Goal: Task Accomplishment & Management: Manage account settings

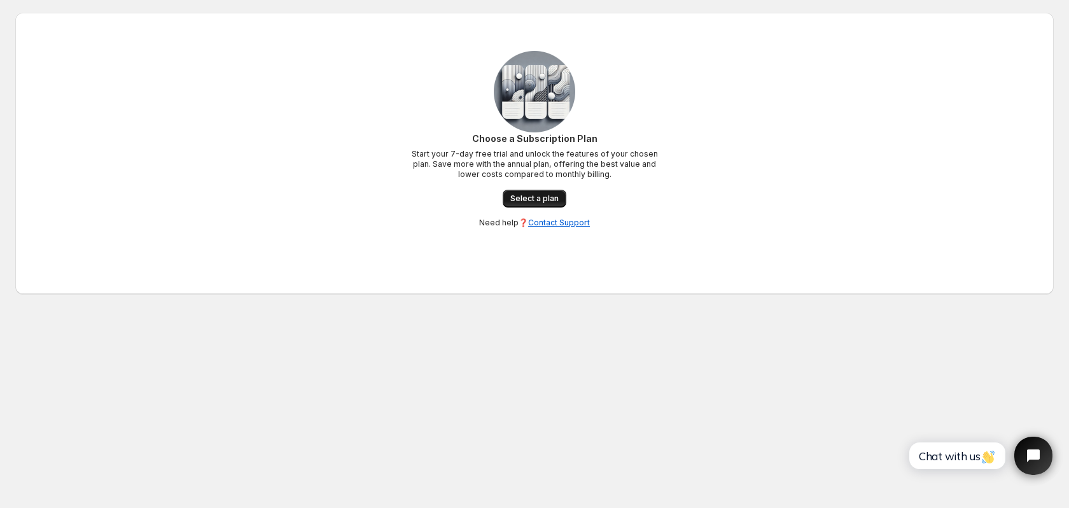
click at [548, 199] on span "Select a plan" at bounding box center [534, 198] width 48 height 10
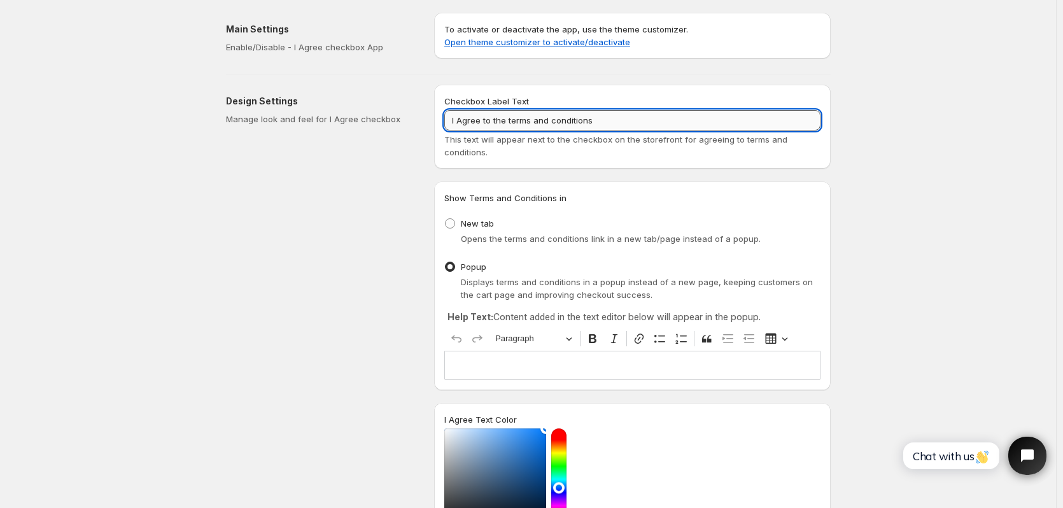
click at [619, 130] on input "I Agree to the terms and conditions" at bounding box center [632, 120] width 376 height 20
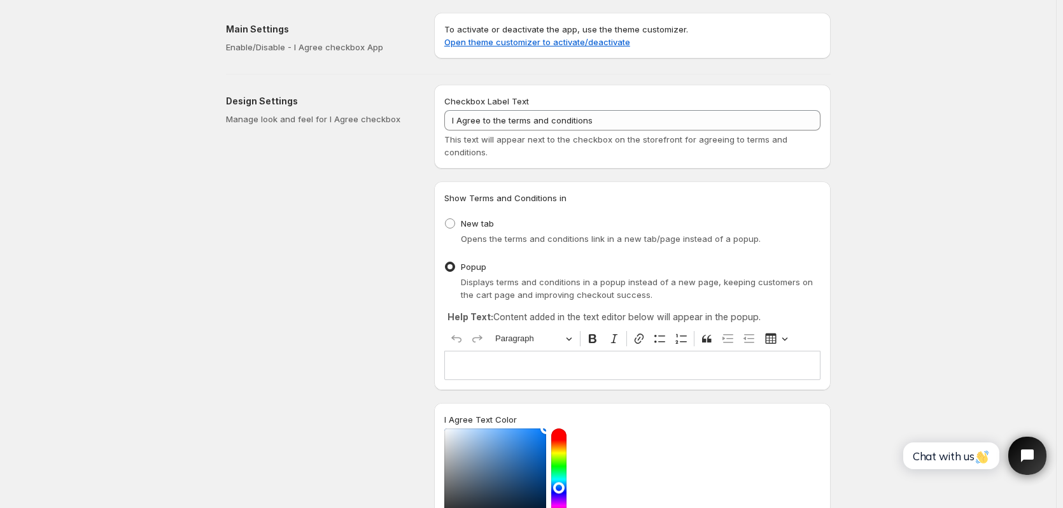
click at [387, 101] on h2 "Design Settings" at bounding box center [320, 101] width 188 height 13
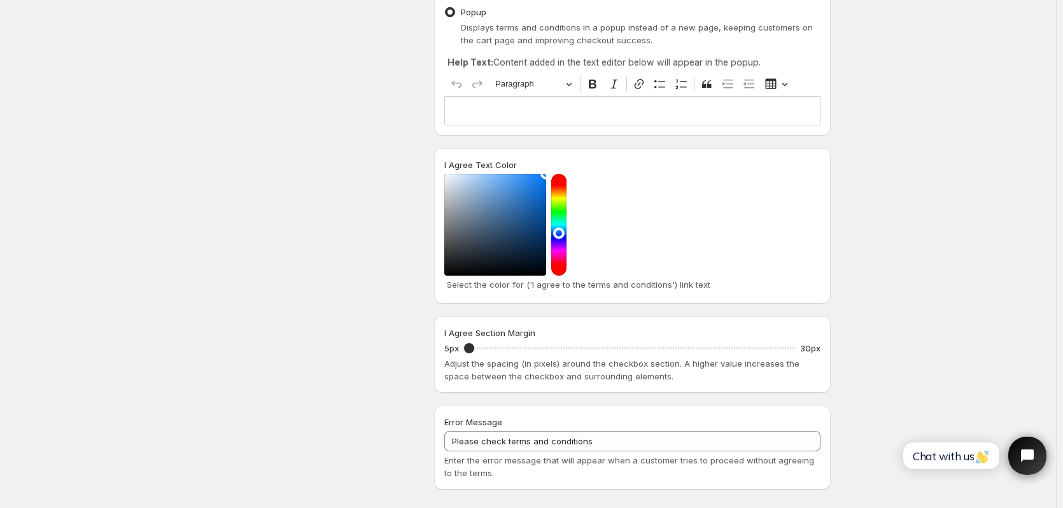
scroll to position [64, 0]
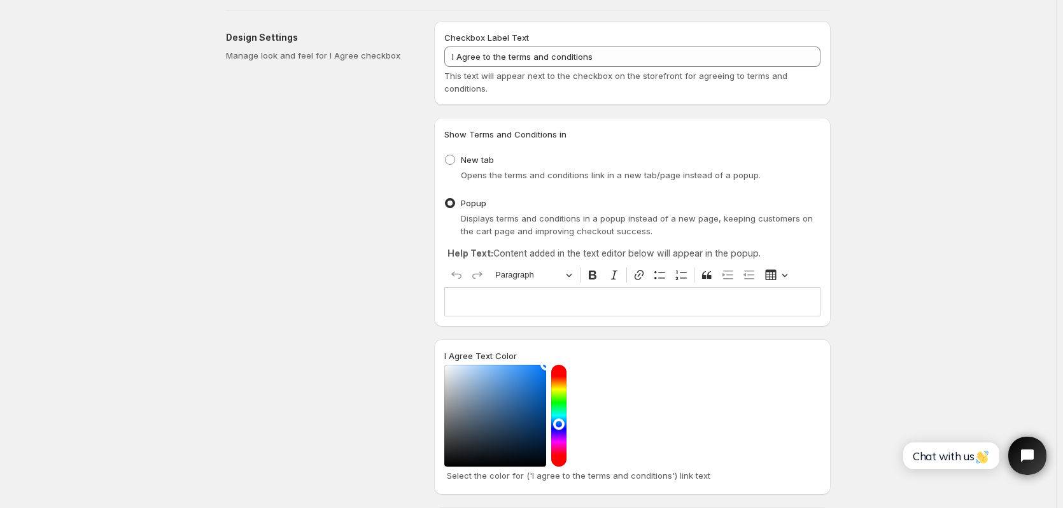
click at [527, 163] on div "New tab Opens the terms and conditions link in a new tab/page instead of a popu…" at bounding box center [632, 166] width 376 height 31
click at [472, 164] on span "New tab" at bounding box center [477, 160] width 33 height 10
click at [445, 155] on input "New tab" at bounding box center [445, 155] width 1 height 1
radio input "true"
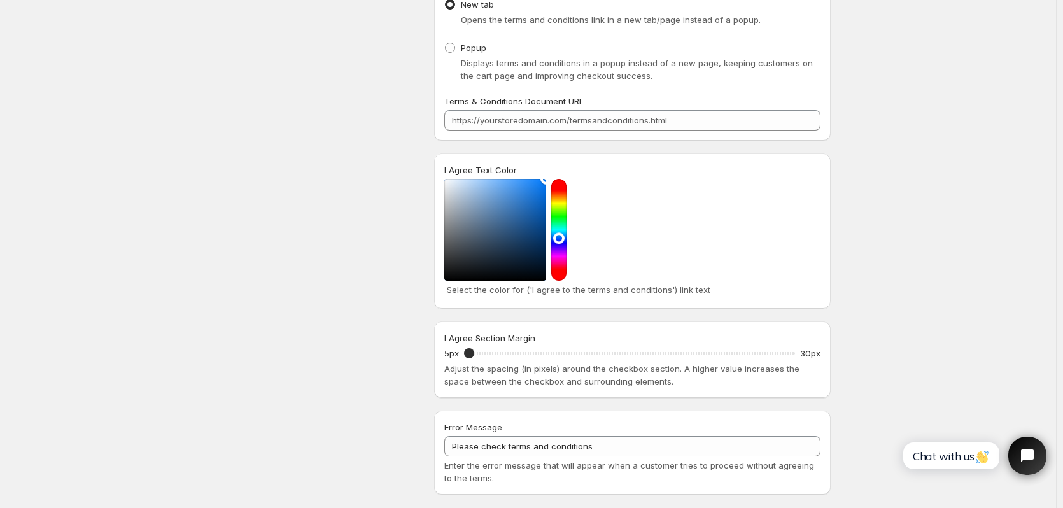
scroll to position [255, 0]
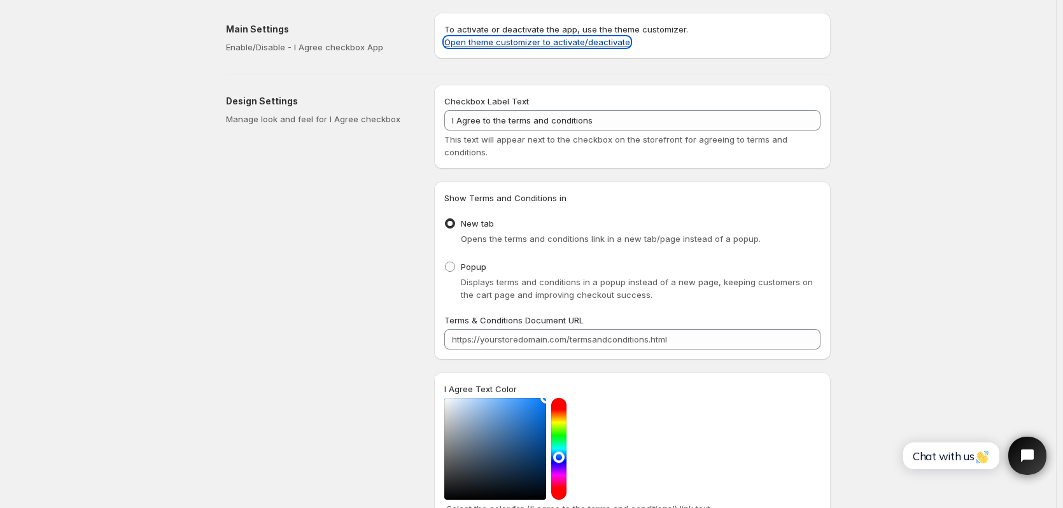
click at [566, 42] on link "Open theme customizer to activate/deactivate" at bounding box center [537, 42] width 186 height 10
click at [881, 173] on div "Save Discard Main Settings Enable/Disable - I Agree checkbox App To activate or…" at bounding box center [528, 446] width 1056 height 892
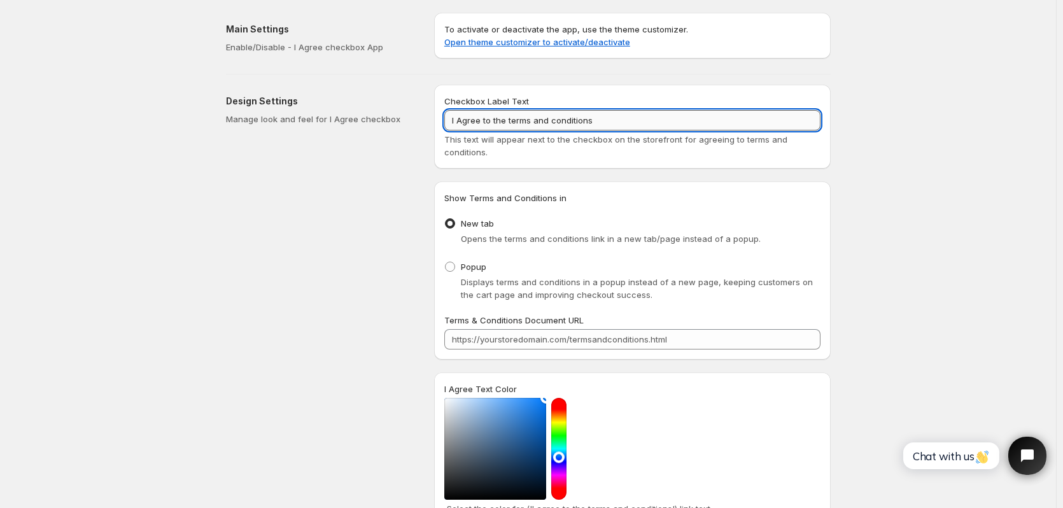
click at [620, 120] on input "I Agree to the terms and conditions" at bounding box center [632, 120] width 376 height 20
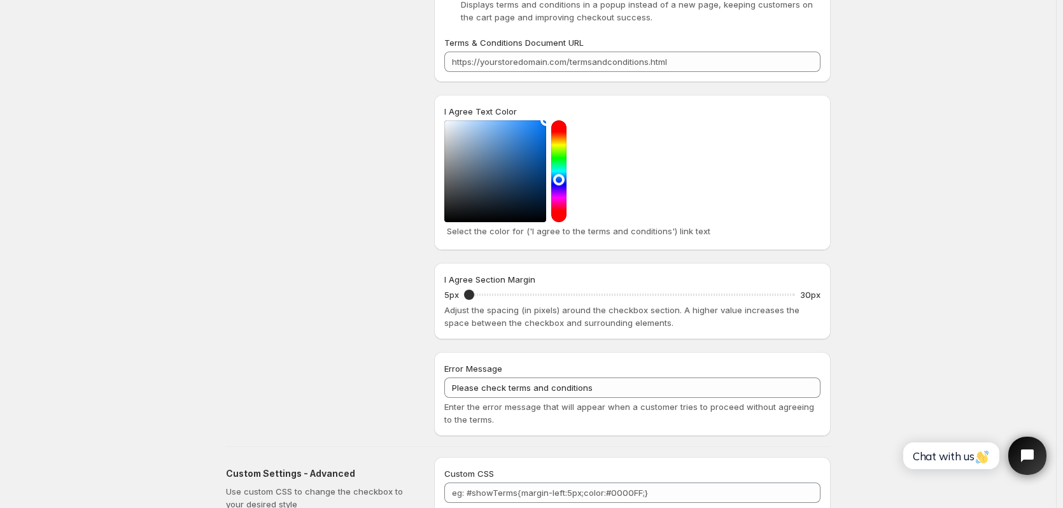
scroll to position [191, 0]
